Goal: Task Accomplishment & Management: Manage account settings

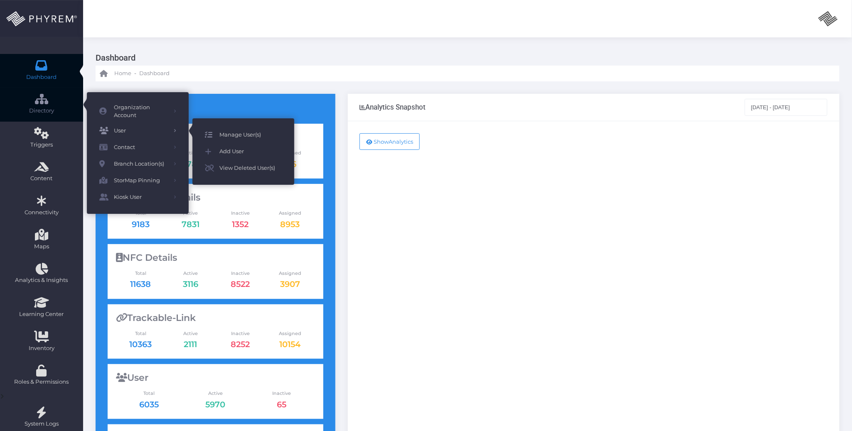
click at [235, 133] on span "Manage User(s)" at bounding box center [250, 135] width 62 height 11
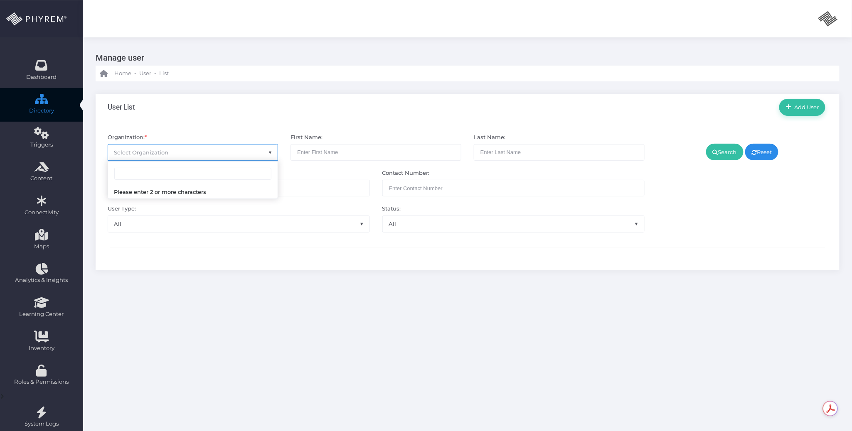
click at [215, 155] on span "Select Organization" at bounding box center [193, 153] width 170 height 16
click at [208, 175] on input "pinnacle" at bounding box center [192, 174] width 157 height 12
type input "pinnacle"
drag, startPoint x: 234, startPoint y: 290, endPoint x: 222, endPoint y: 263, distance: 29.0
click at [233, 288] on div "Manage user Home - User - List User List Add User *" at bounding box center [467, 253] width 769 height 433
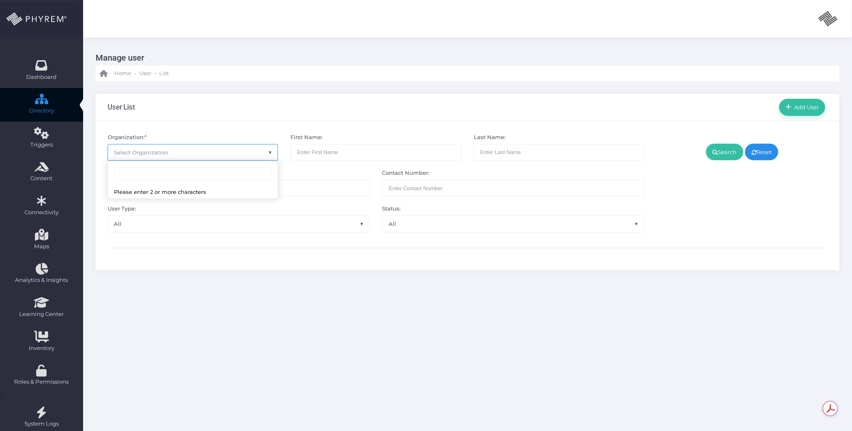
click at [175, 157] on span "Select Organization" at bounding box center [193, 153] width 170 height 16
type input "[PERSON_NAME]"
select select "4807"
click at [712, 147] on link "Search" at bounding box center [724, 152] width 37 height 17
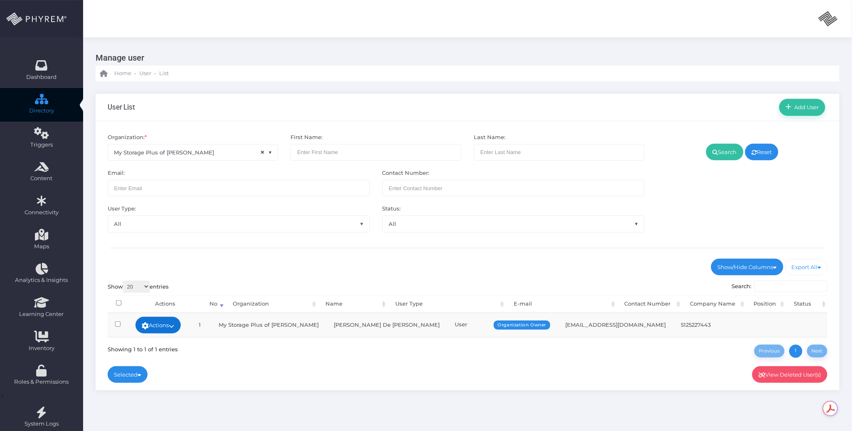
click at [176, 324] on link "Actions" at bounding box center [158, 325] width 46 height 17
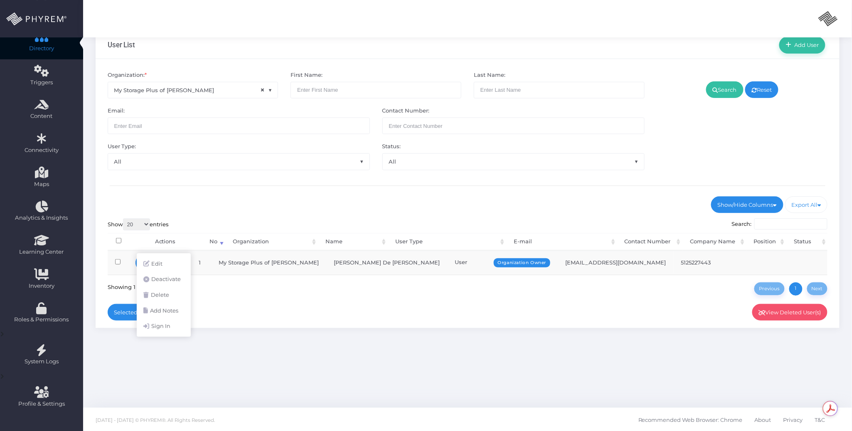
scroll to position [64, 0]
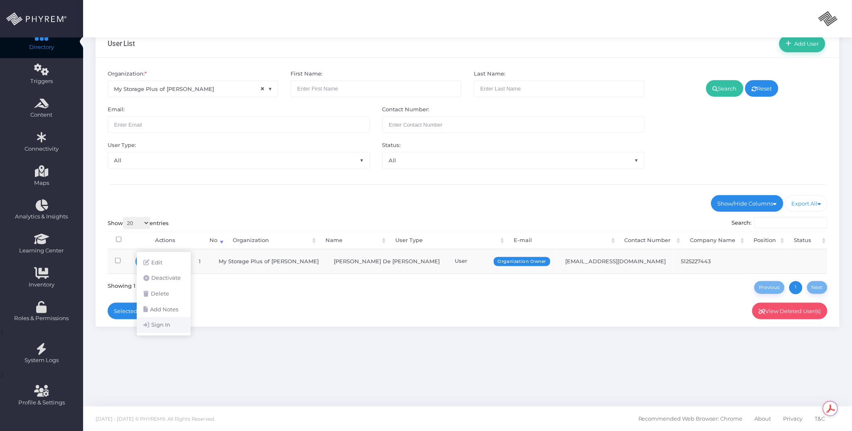
click at [161, 325] on link "Sign In" at bounding box center [164, 325] width 54 height 16
